Goal: Task Accomplishment & Management: Complete application form

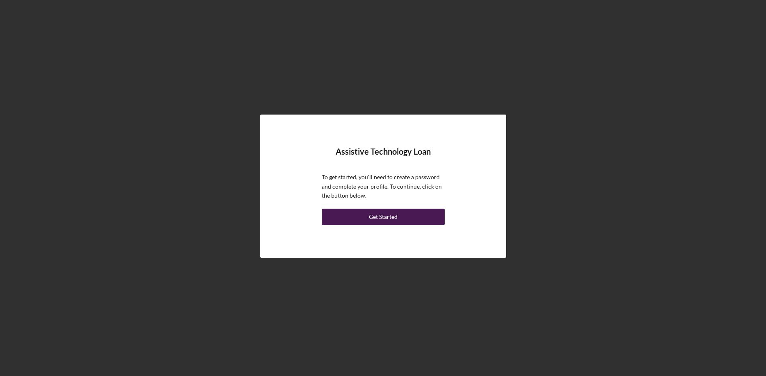
click at [384, 216] on div "Get Started" at bounding box center [383, 217] width 29 height 16
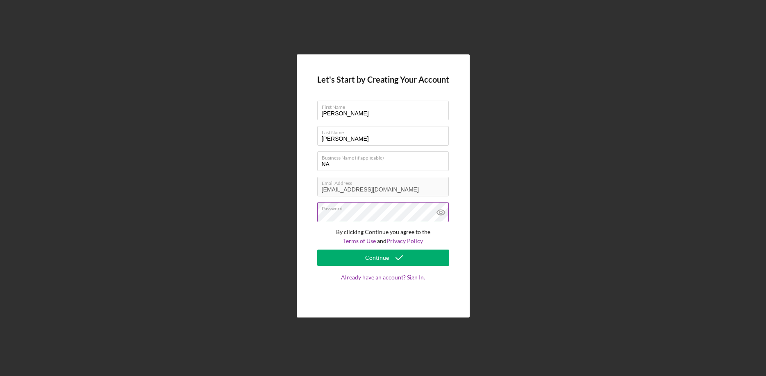
click at [444, 213] on icon at bounding box center [440, 212] width 20 height 20
click at [374, 259] on div "Continue" at bounding box center [377, 258] width 24 height 16
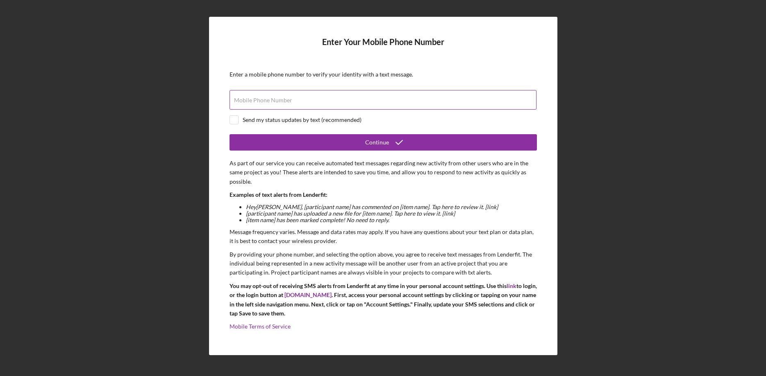
click at [252, 101] on label "Mobile Phone Number" at bounding box center [263, 100] width 58 height 7
click at [252, 101] on input "Mobile Phone Number" at bounding box center [382, 100] width 307 height 20
type input "[PHONE_NUMBER]"
click at [231, 118] on input "checkbox" at bounding box center [234, 120] width 8 height 8
checkbox input "true"
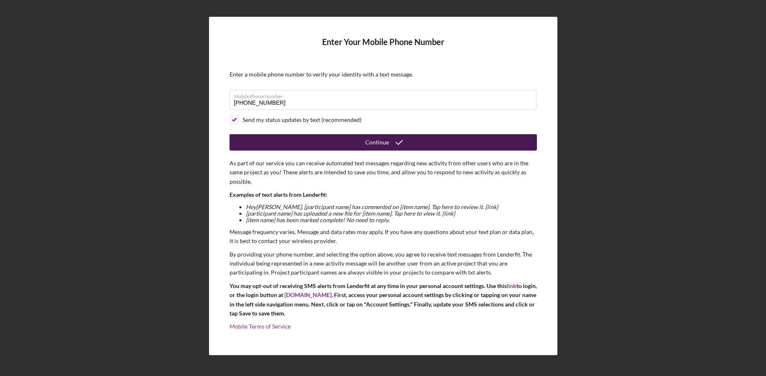
click at [373, 141] on div "Continue" at bounding box center [377, 142] width 24 height 16
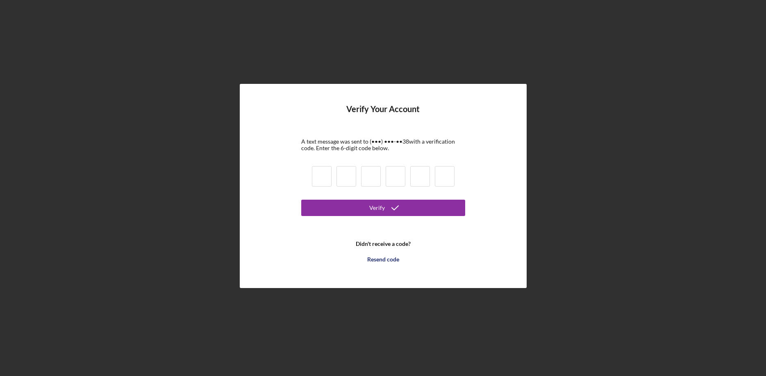
click at [328, 178] on input at bounding box center [322, 176] width 20 height 20
type input "6"
type input "1"
type input "6"
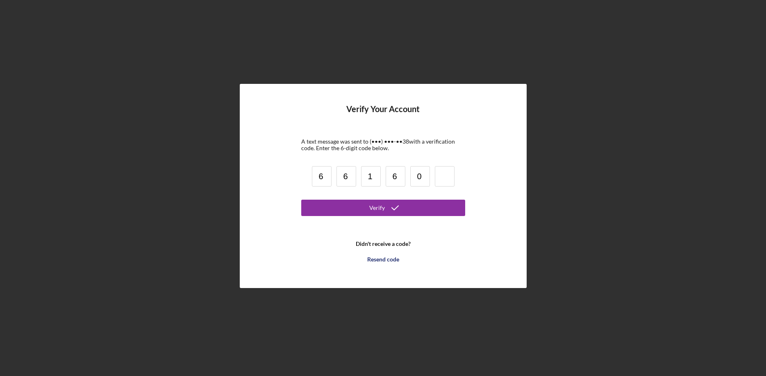
type input "0"
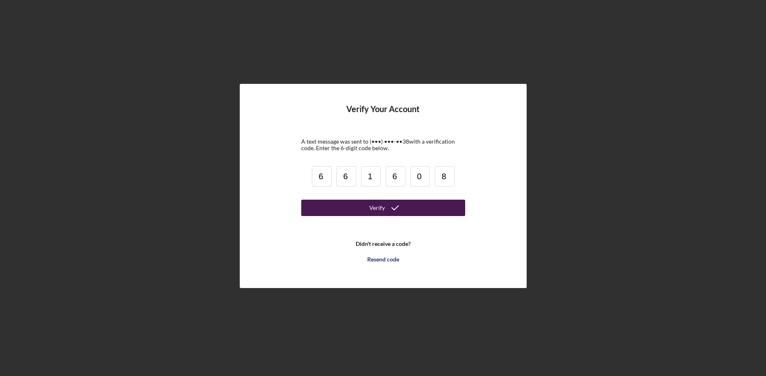
type input "8"
click at [382, 208] on div "Verify" at bounding box center [377, 208] width 16 height 16
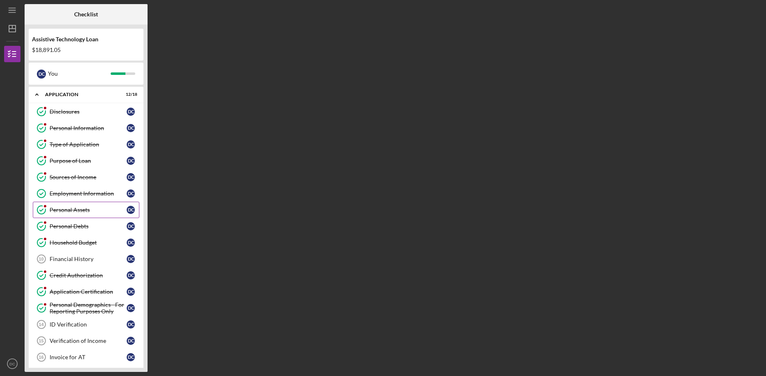
scroll to position [75, 0]
